Goal: Task Accomplishment & Management: Complete application form

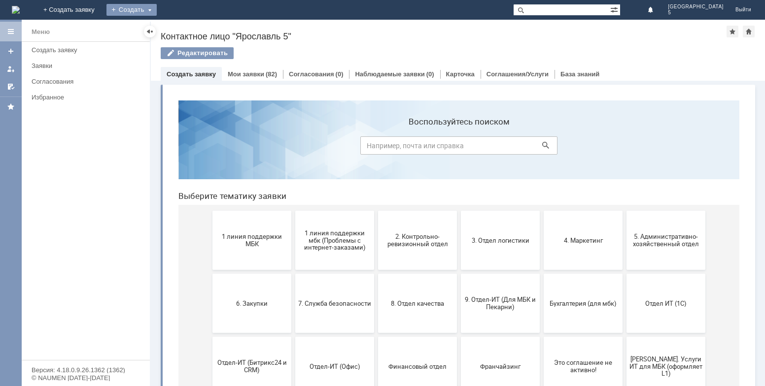
click at [157, 10] on div "Создать" at bounding box center [131, 10] width 50 height 12
click at [183, 28] on link "Заявка" at bounding box center [145, 30] width 75 height 12
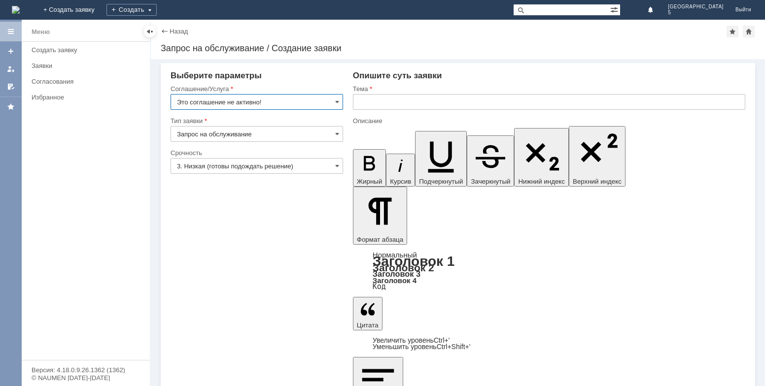
click at [323, 105] on input "Это соглашение не активно!" at bounding box center [257, 102] width 173 height 16
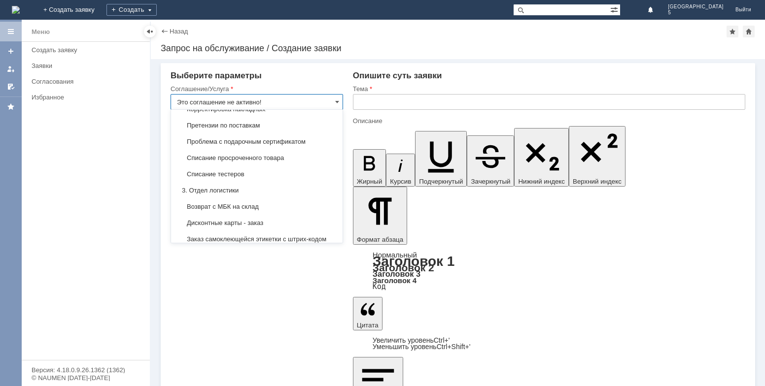
scroll to position [246, 0]
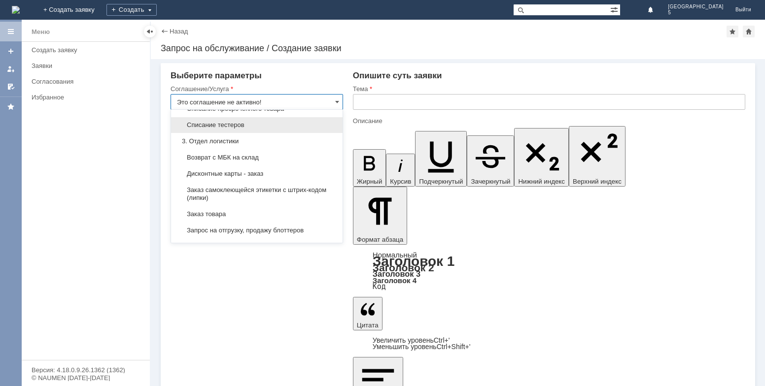
click at [283, 123] on span "Списание тестеров" at bounding box center [257, 125] width 160 height 8
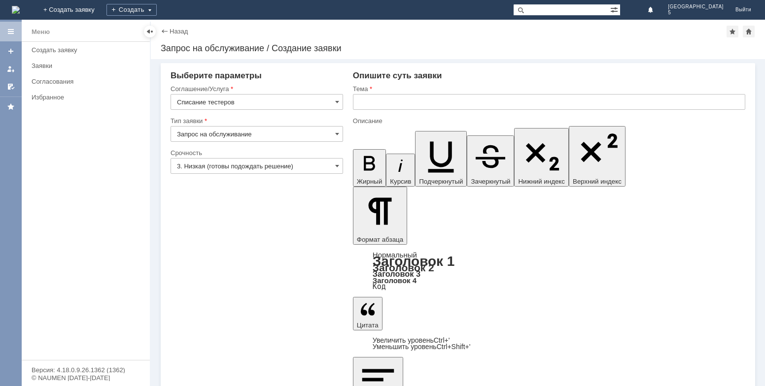
type input "Списание тестеров"
click at [309, 135] on input "Запрос на обслуживание" at bounding box center [257, 134] width 173 height 16
click at [252, 172] on span "Запрос на обслуживание" at bounding box center [257, 169] width 160 height 8
type input "Запрос на обслуживание"
click at [286, 166] on input "3. Низкая (готовы подождать решение)" at bounding box center [257, 166] width 173 height 16
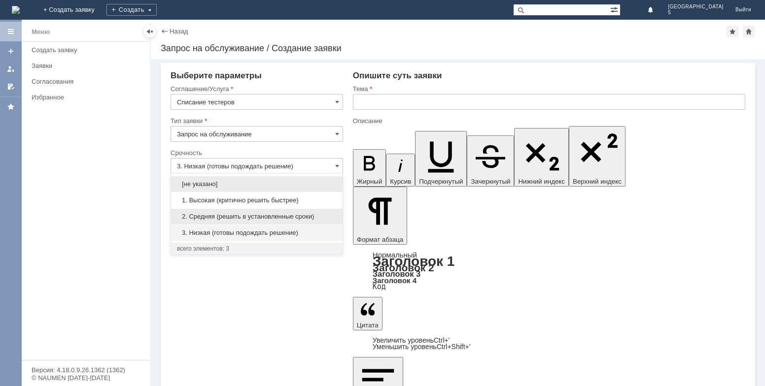
click at [255, 212] on div "2. Средняя (решить в установленные сроки)" at bounding box center [257, 217] width 172 height 16
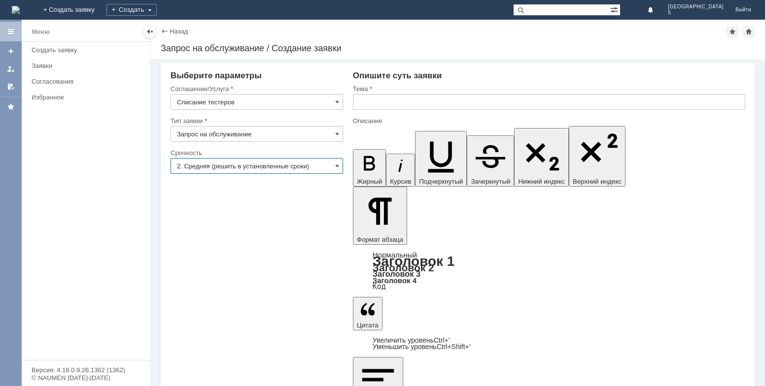
type input "2. Средняя (решить в установленные сроки)"
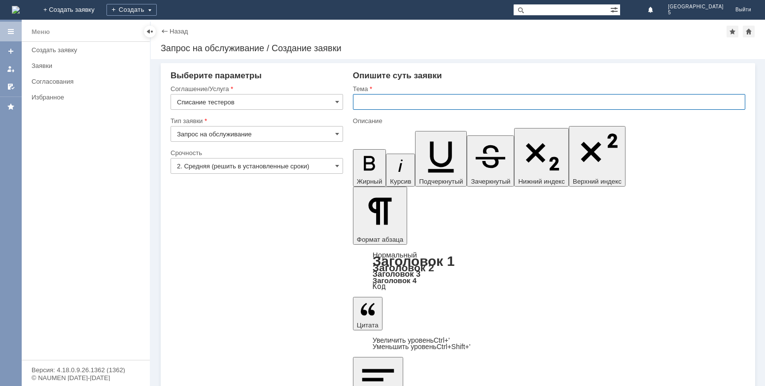
click at [404, 102] on input "text" at bounding box center [549, 102] width 392 height 16
type input "списание тестеров"
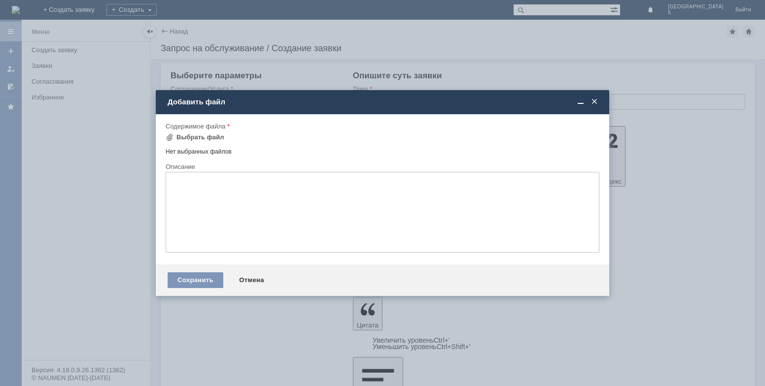
click at [598, 102] on span at bounding box center [595, 102] width 10 height 9
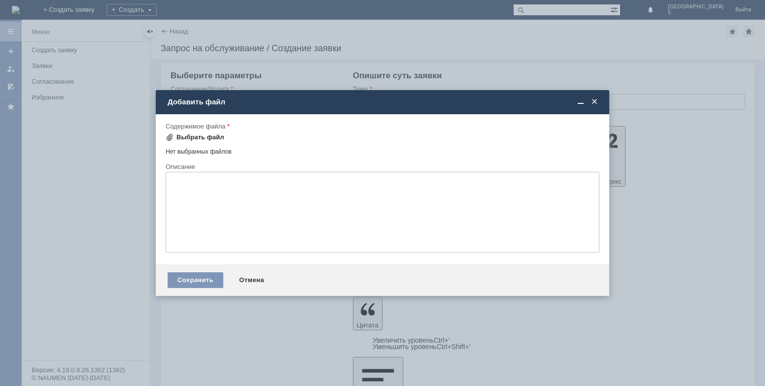
click at [199, 137] on div "Выбрать файл" at bounding box center [200, 138] width 48 height 8
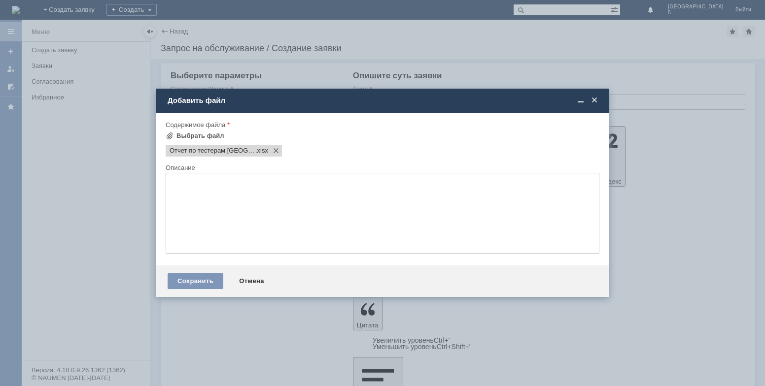
scroll to position [0, 0]
click at [192, 288] on div "Сохранить" at bounding box center [196, 282] width 56 height 16
